Goal: Task Accomplishment & Management: Complete application form

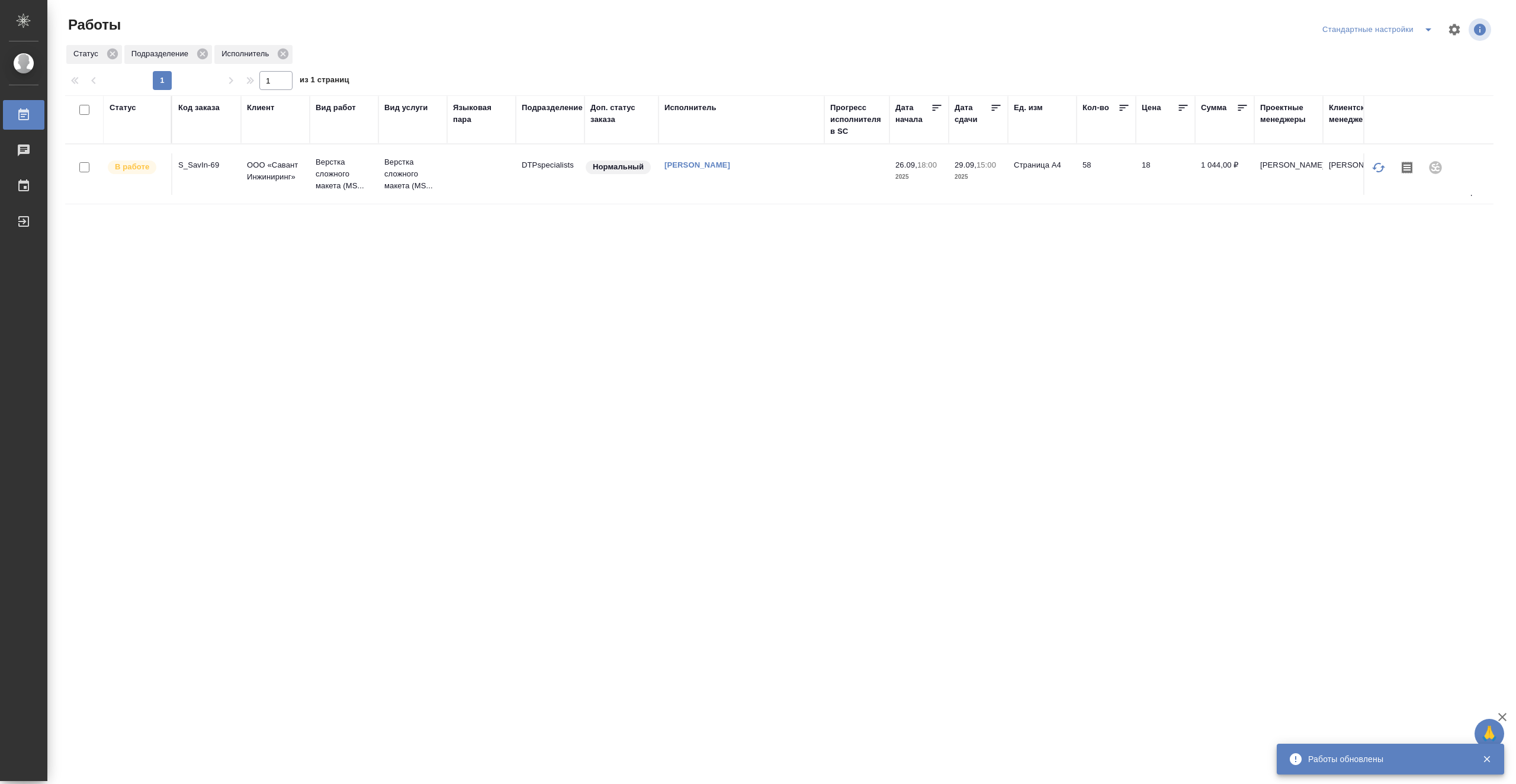
click at [517, 181] on td "DTPspecialists" at bounding box center [550, 174] width 68 height 41
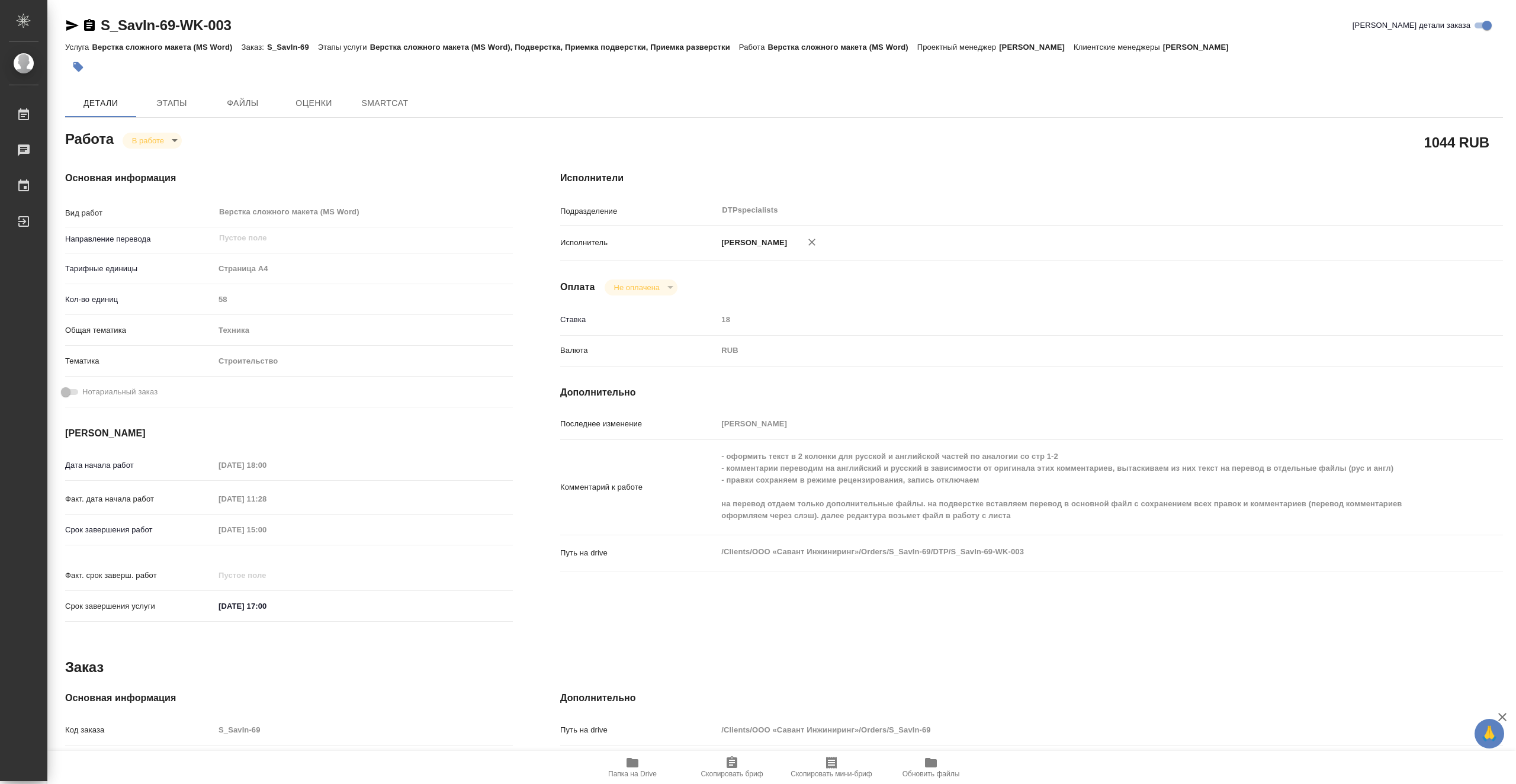
type textarea "x"
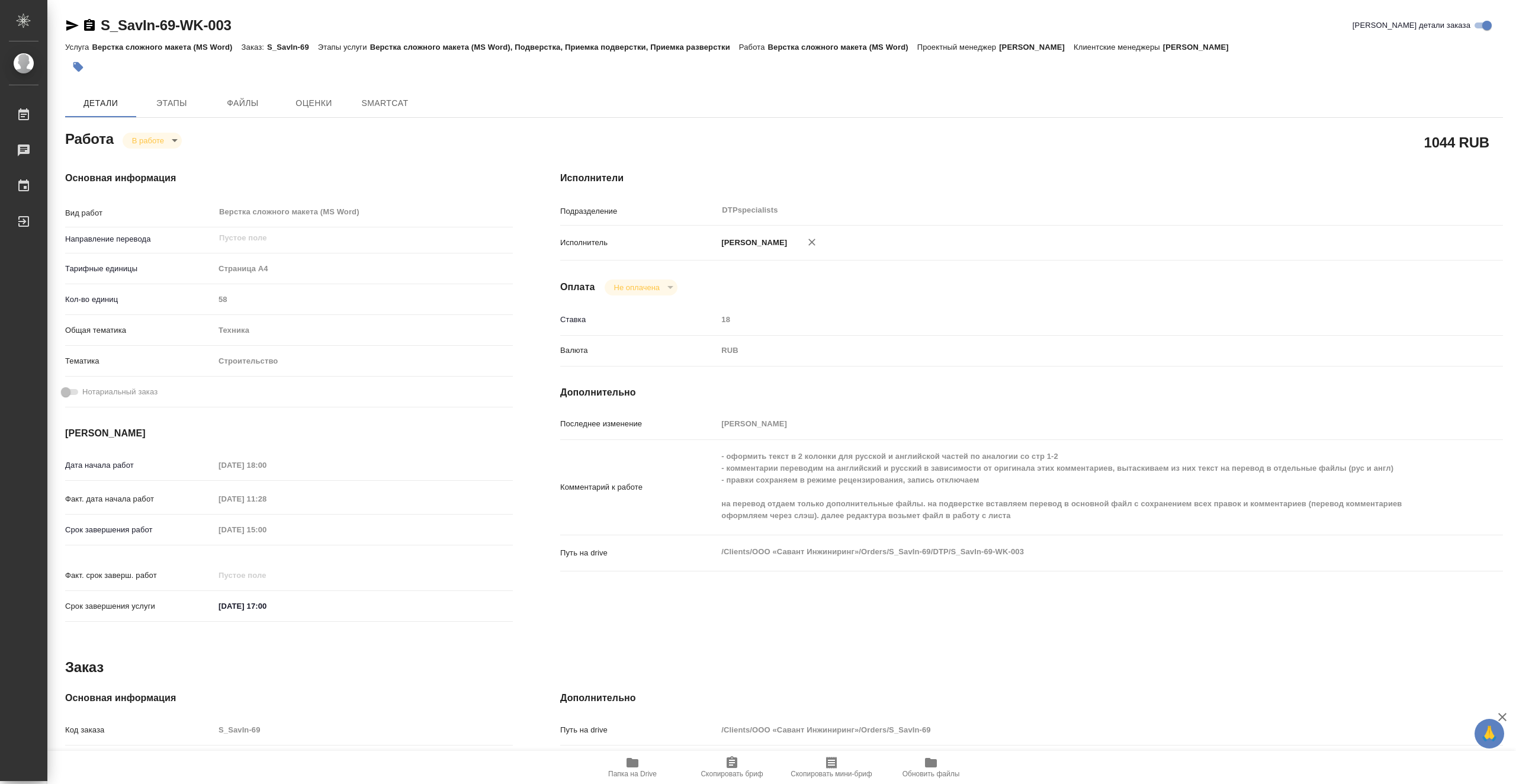
type textarea "x"
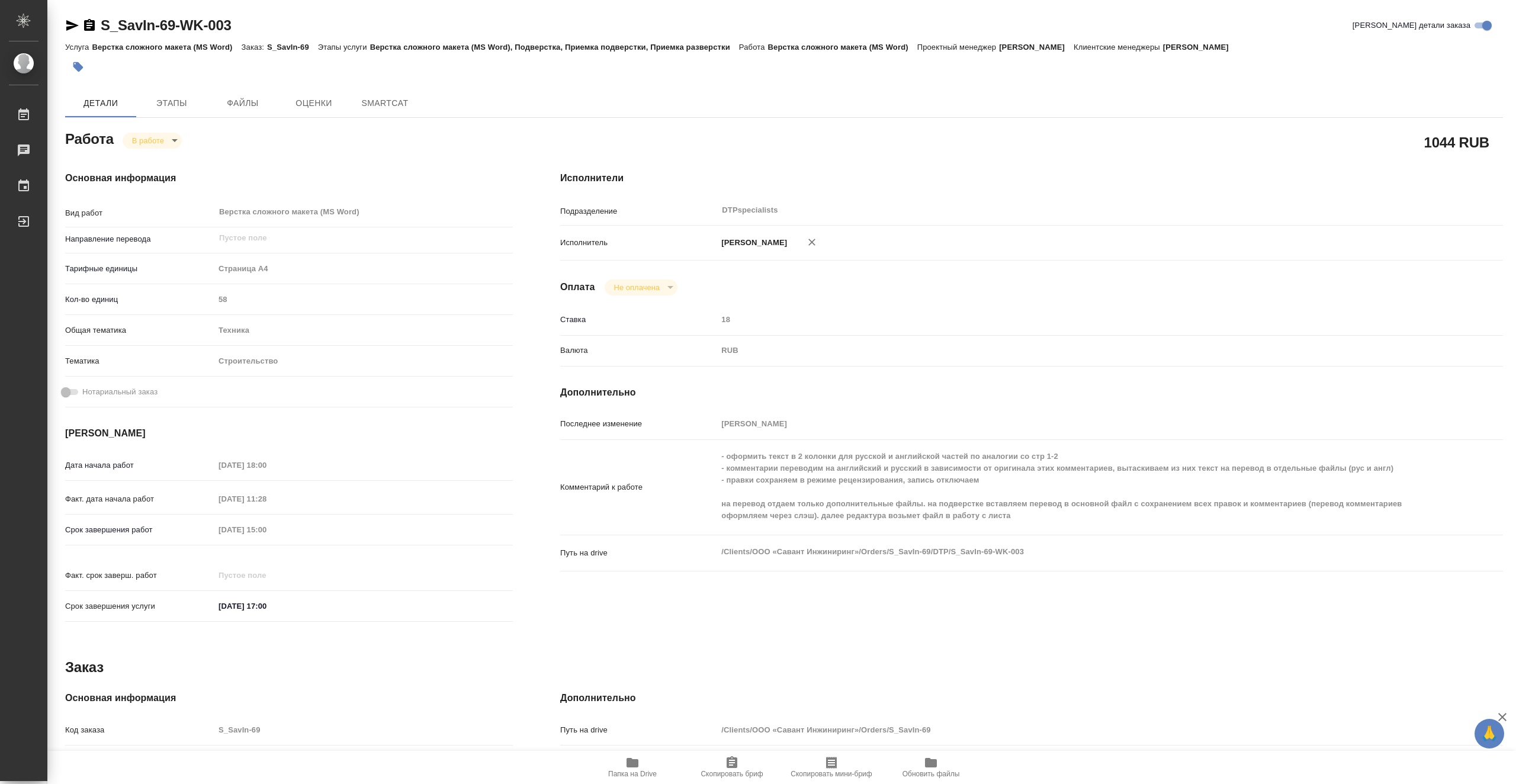
type textarea "x"
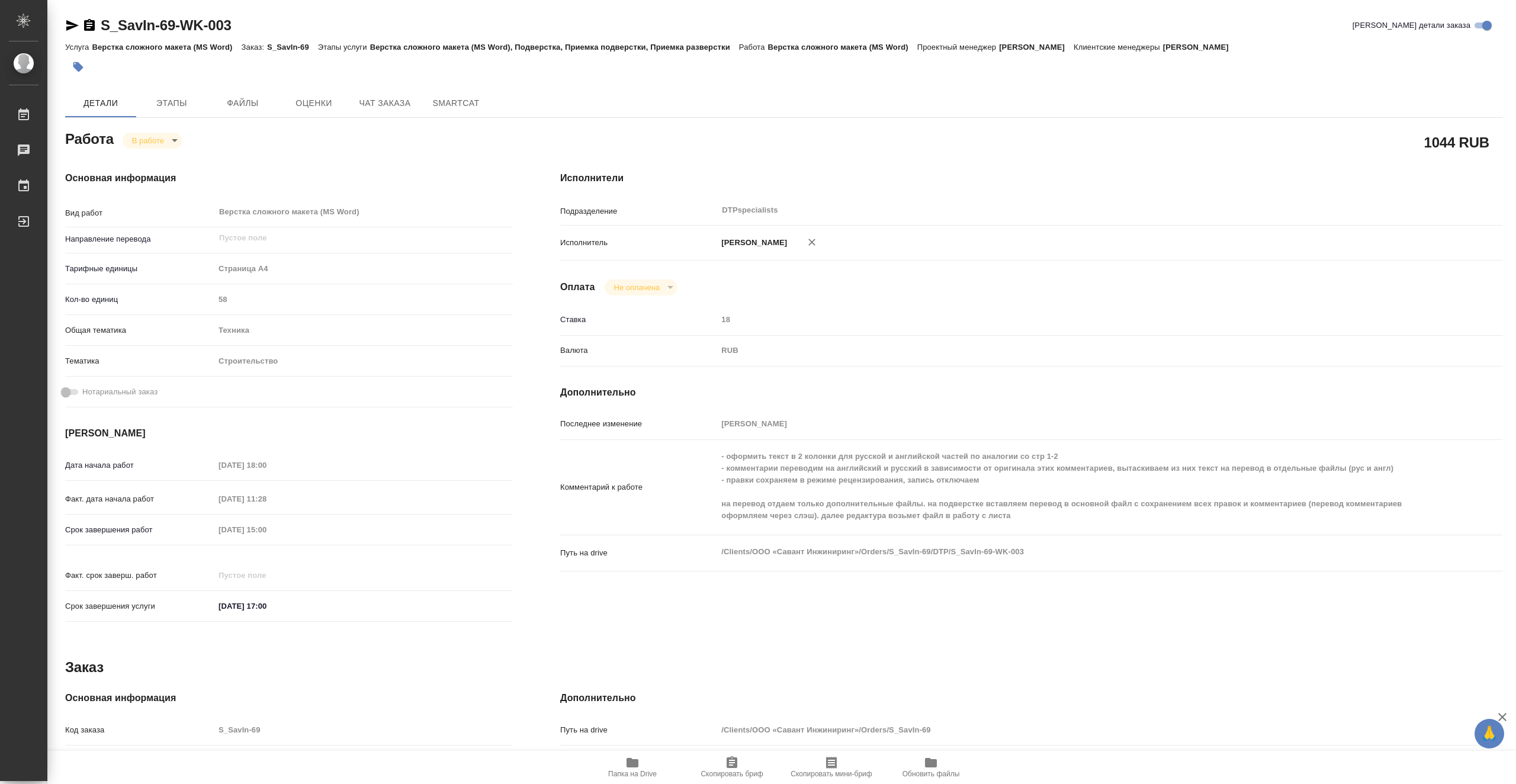
type textarea "x"
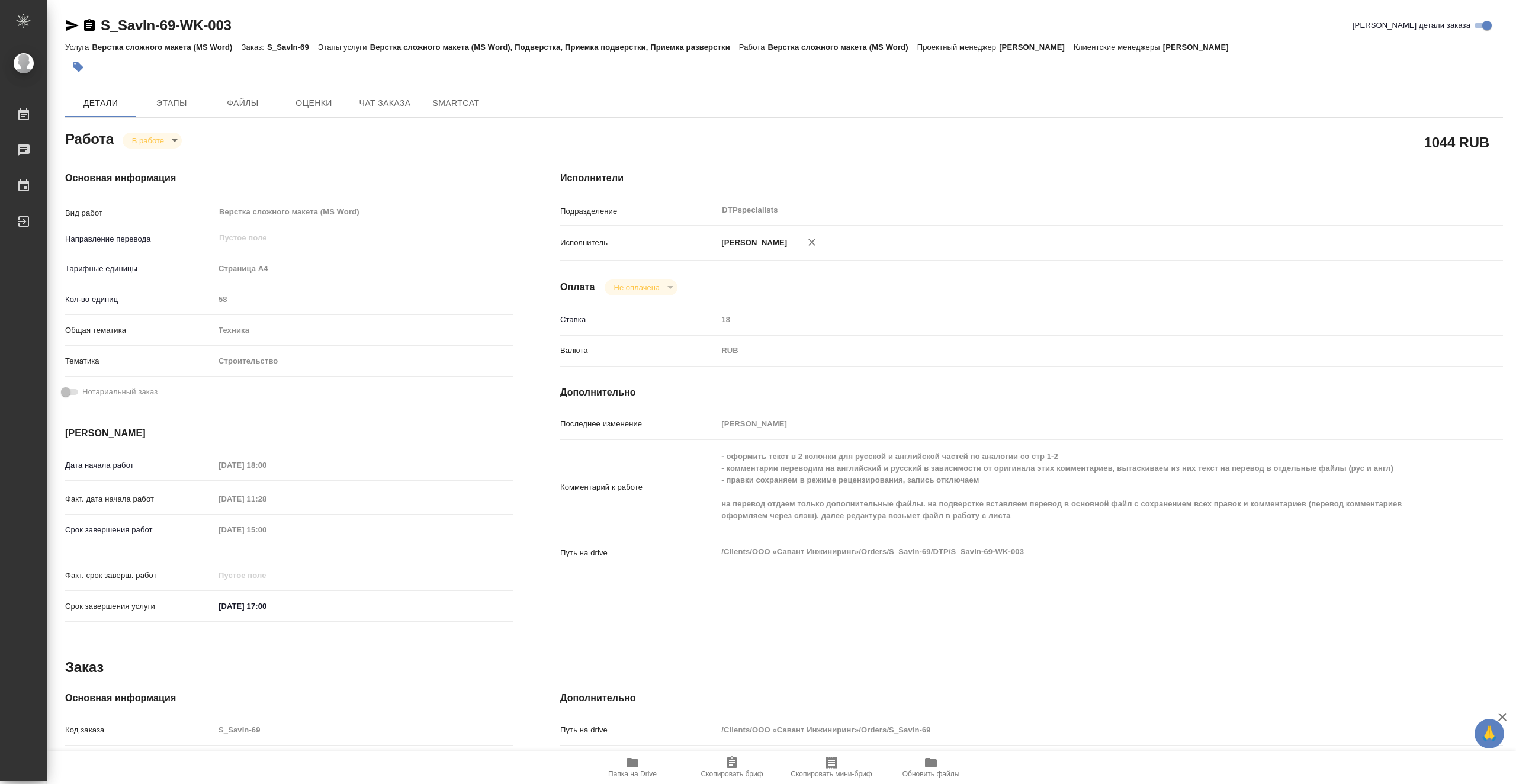
type textarea "x"
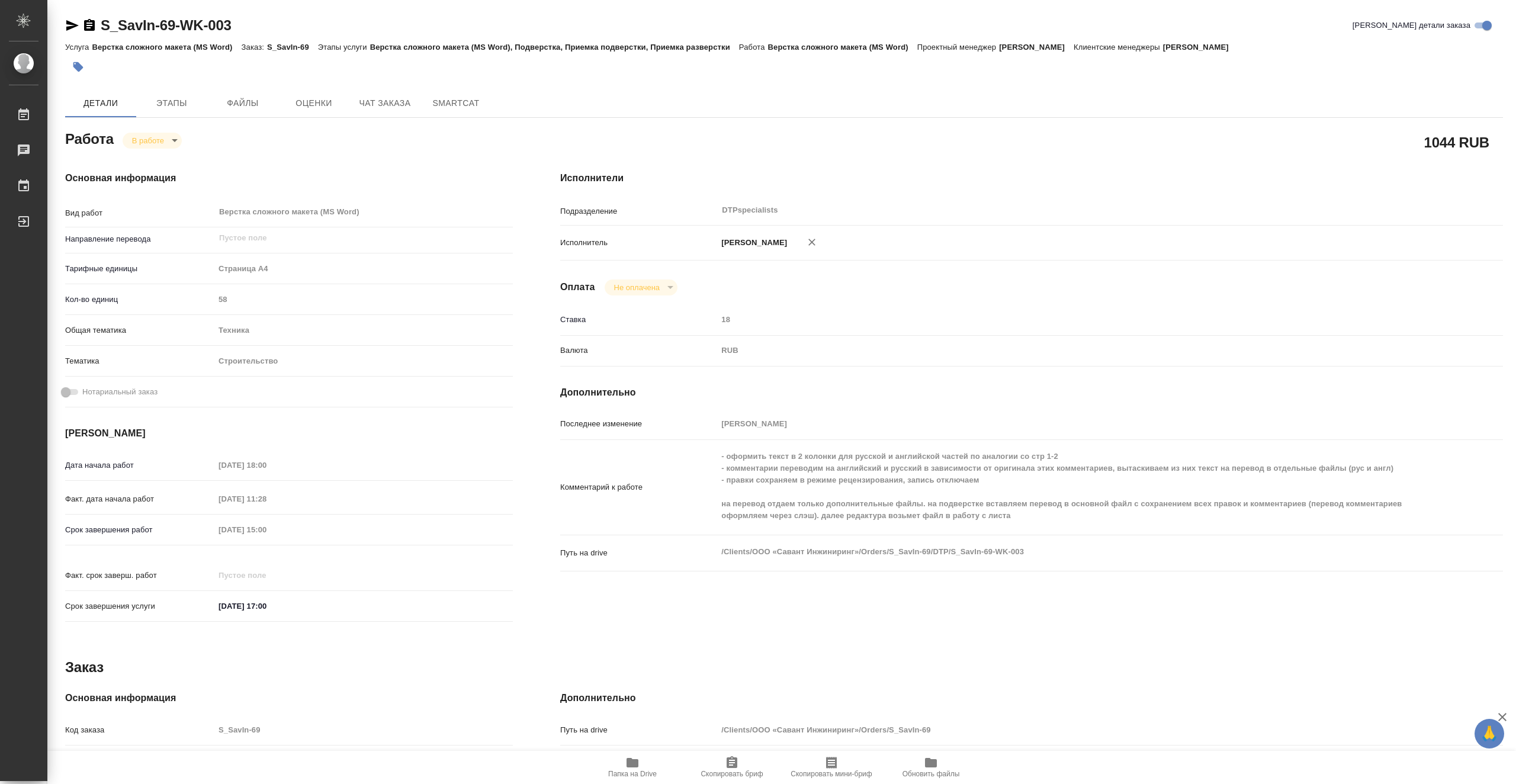
click at [74, 24] on icon "button" at bounding box center [72, 25] width 13 height 11
click at [634, 769] on icon "button" at bounding box center [632, 762] width 14 height 14
